Goal: Navigation & Orientation: Find specific page/section

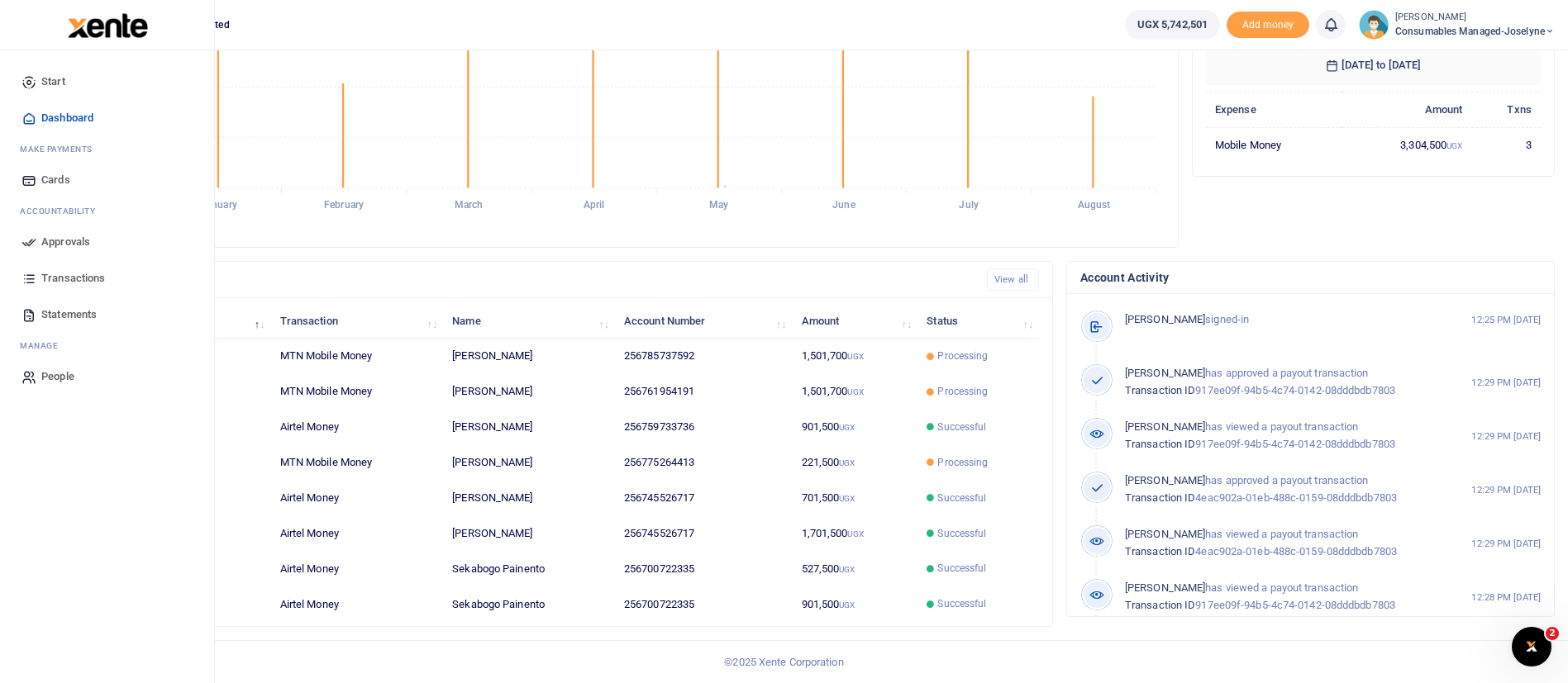
click at [109, 29] on img at bounding box center [108, 25] width 80 height 25
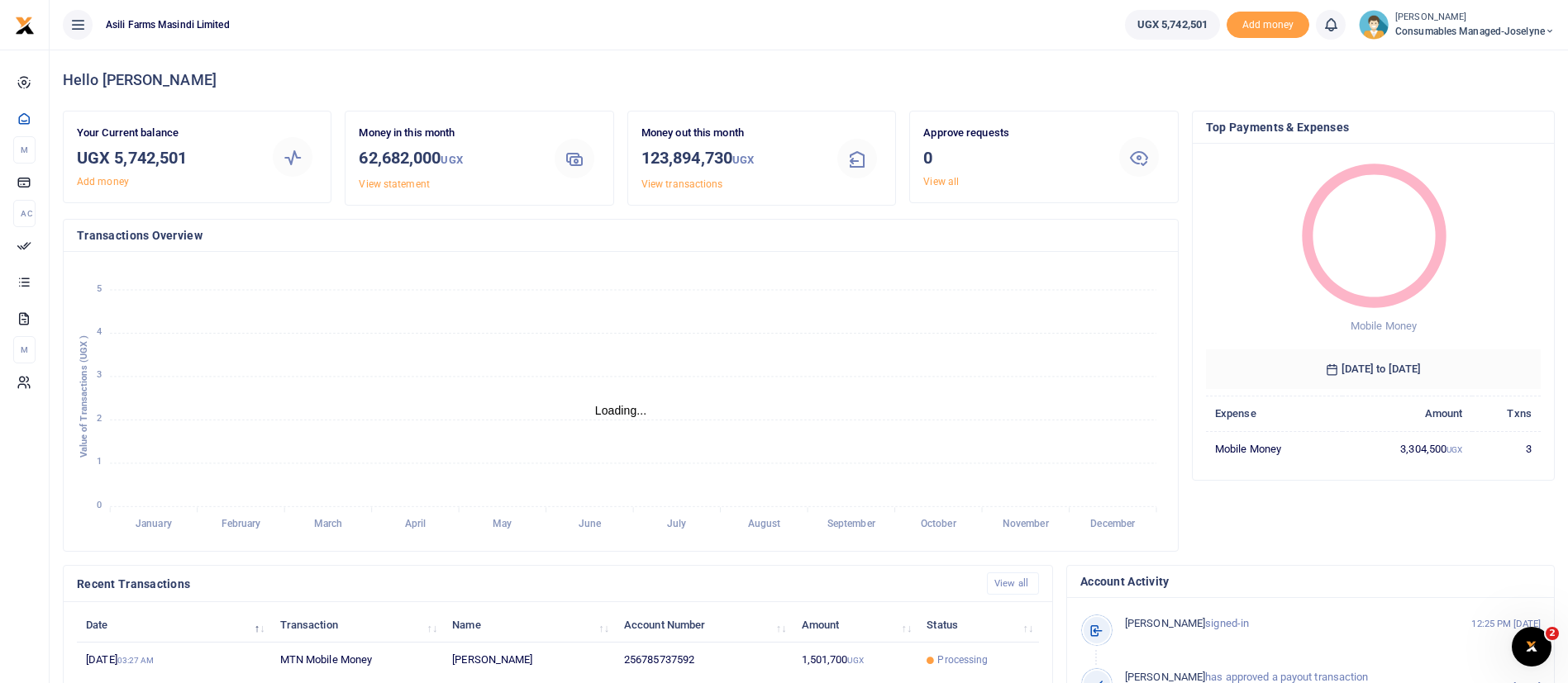
scroll to position [304, 0]
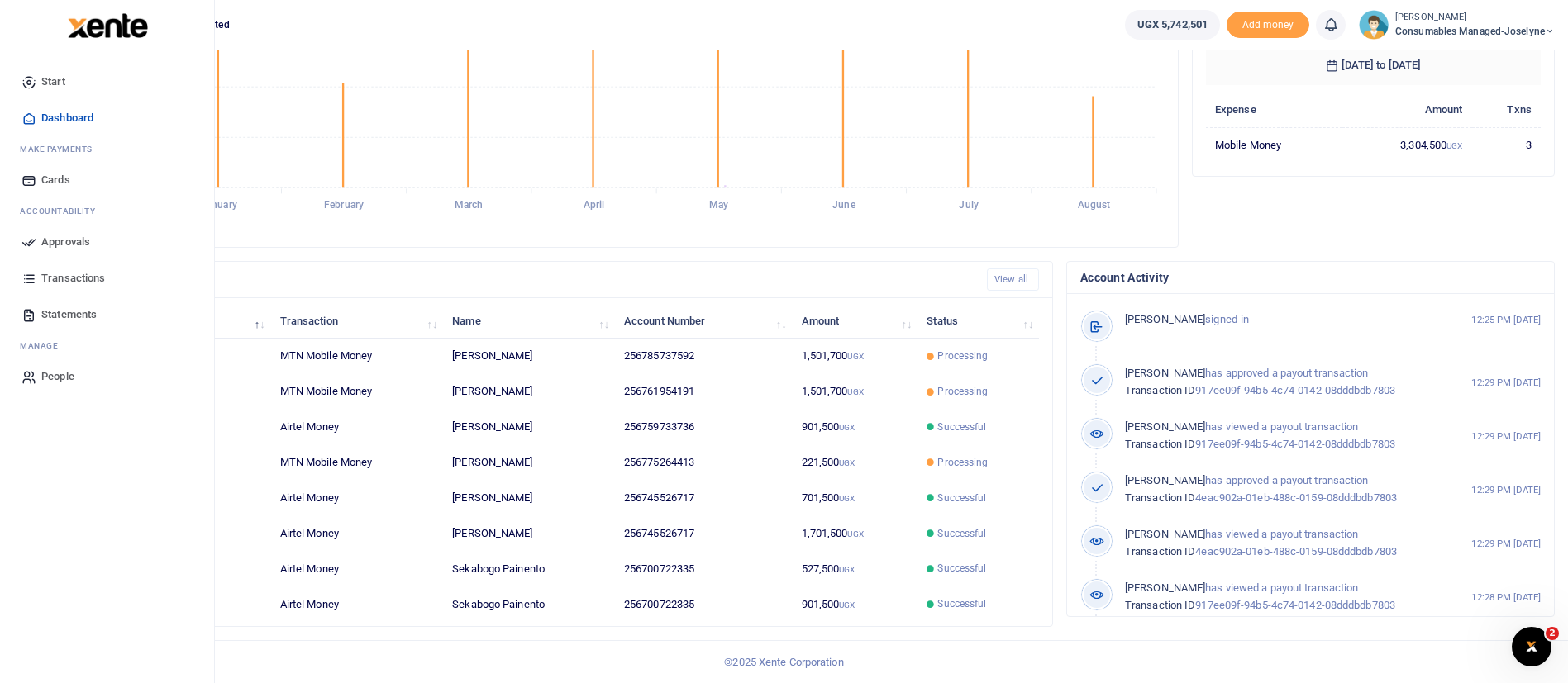
click at [72, 29] on img at bounding box center [108, 25] width 80 height 25
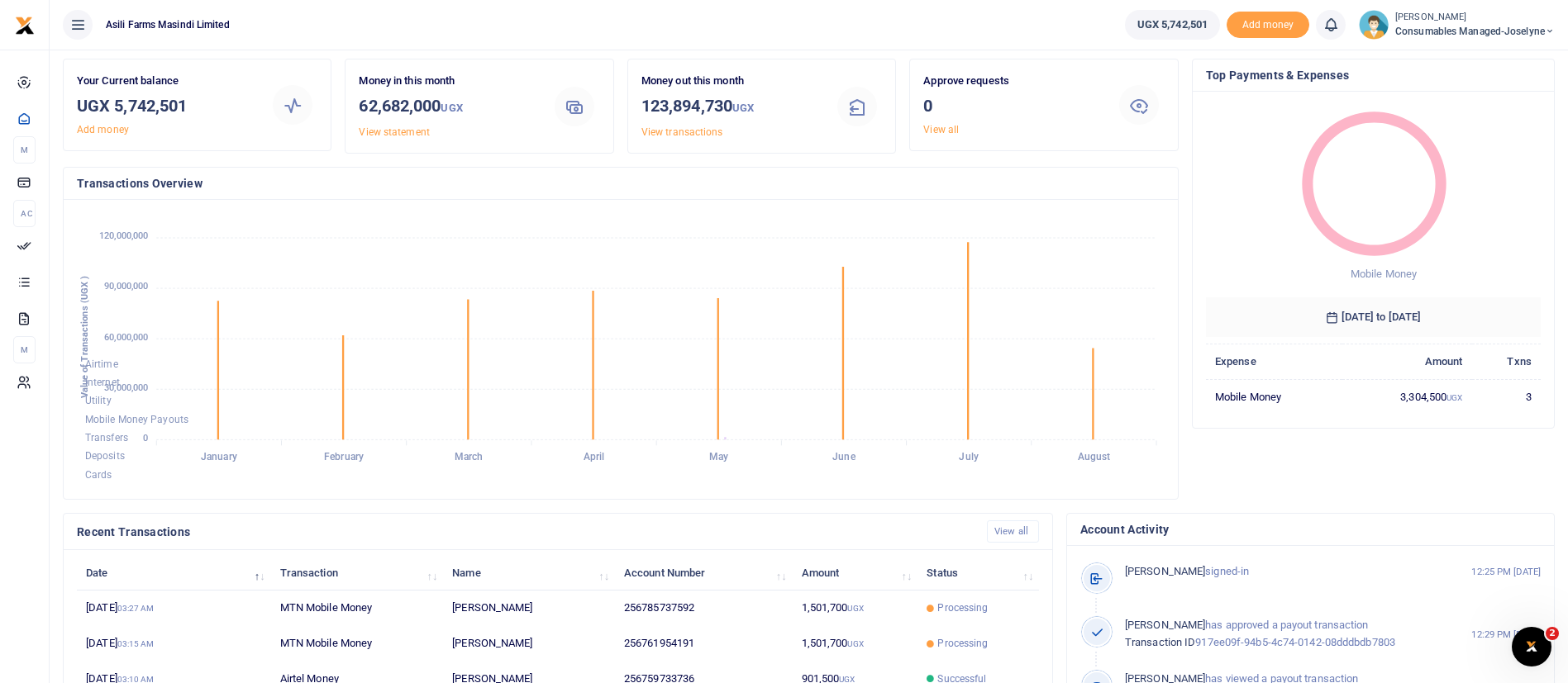
scroll to position [304, 0]
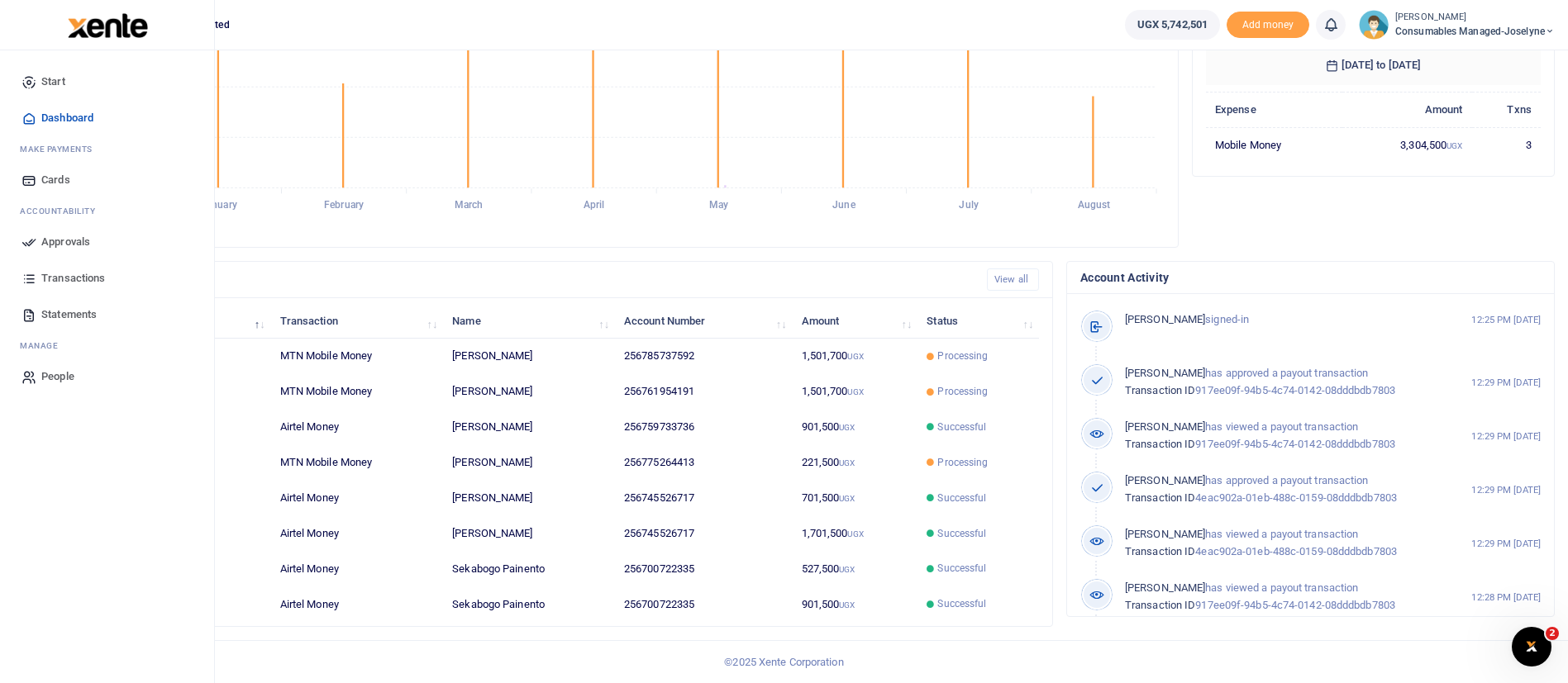
click at [122, 23] on img at bounding box center [108, 25] width 80 height 25
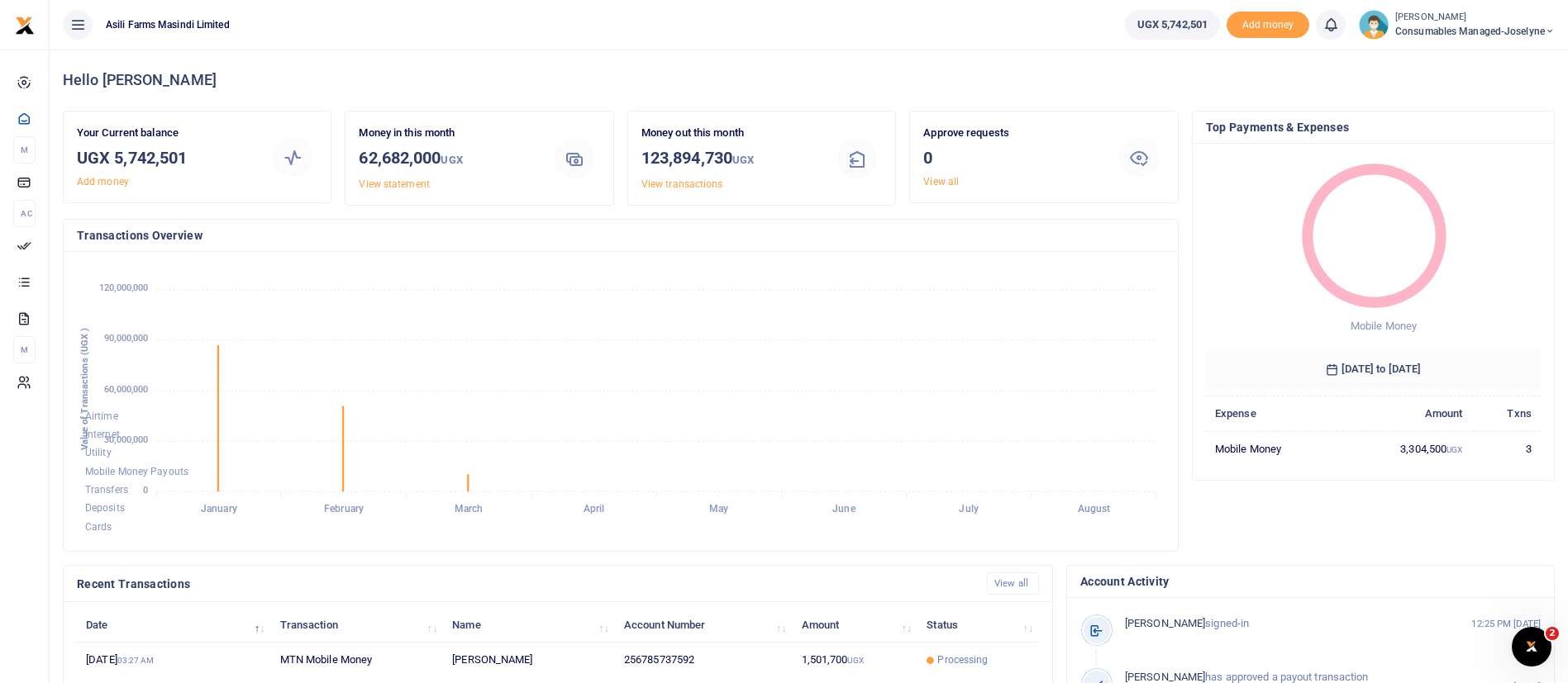
scroll to position [304, 0]
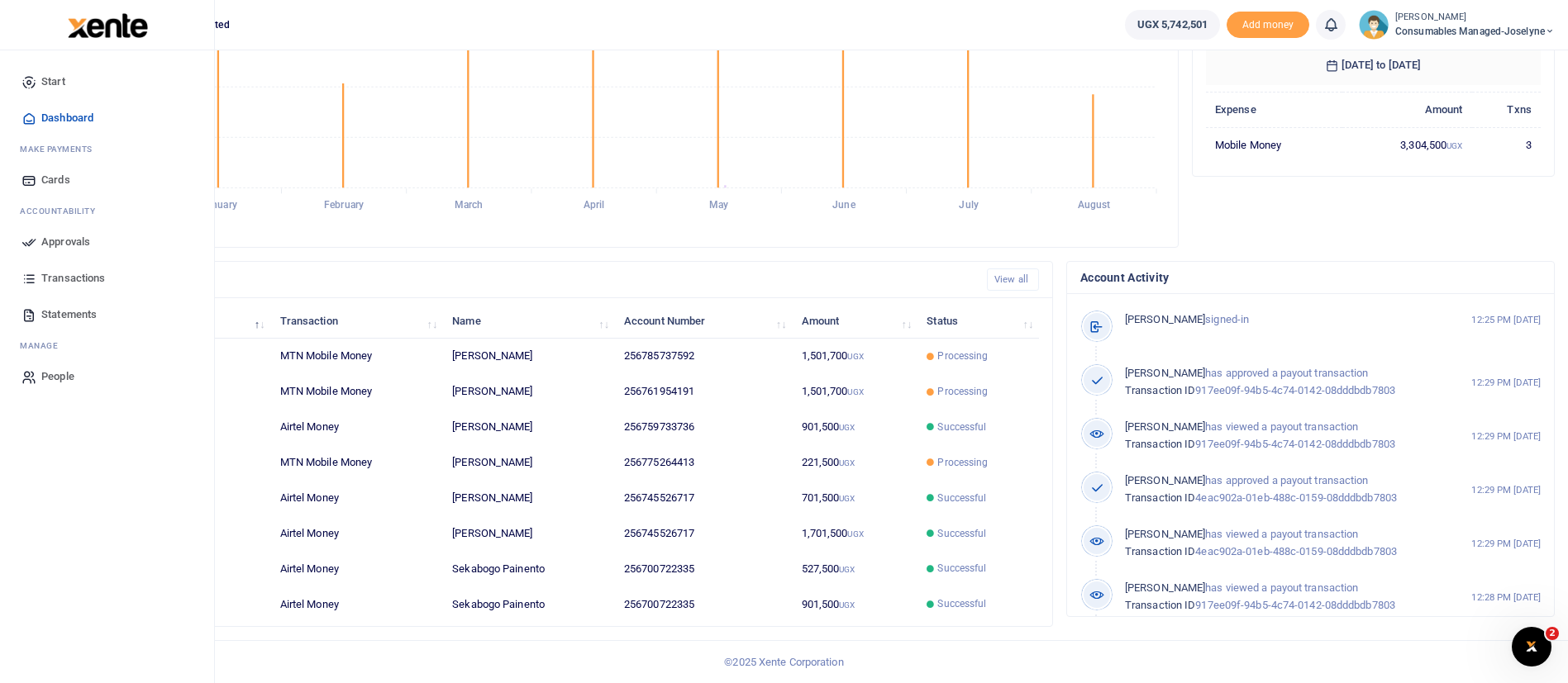
click at [91, 26] on img at bounding box center [108, 25] width 80 height 25
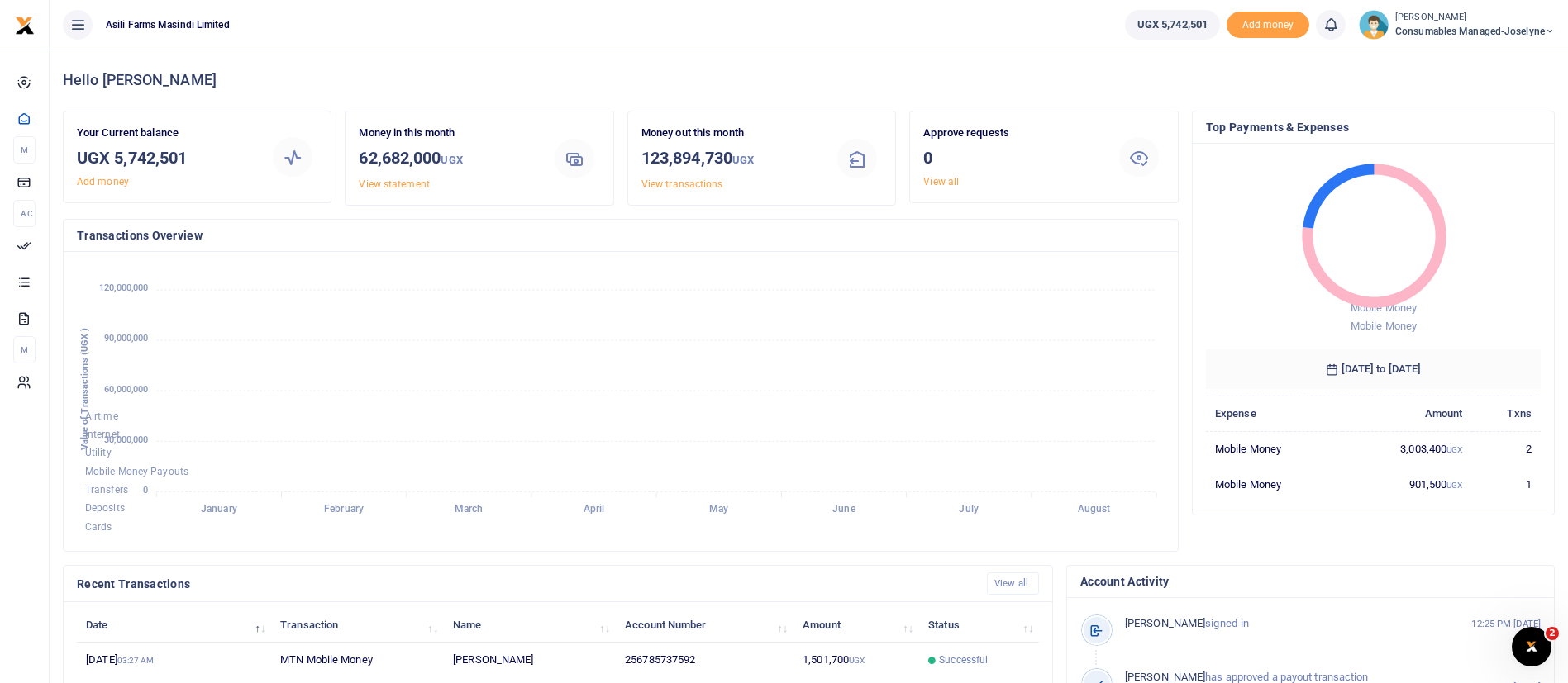
scroll to position [304, 0]
